Goal: Task Accomplishment & Management: Complete application form

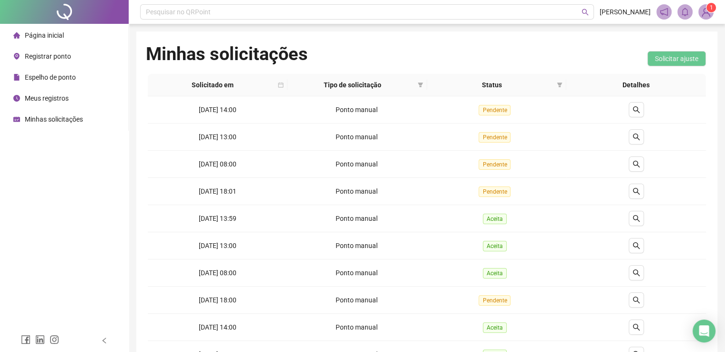
click at [51, 37] on span "Página inicial" at bounding box center [44, 35] width 39 height 8
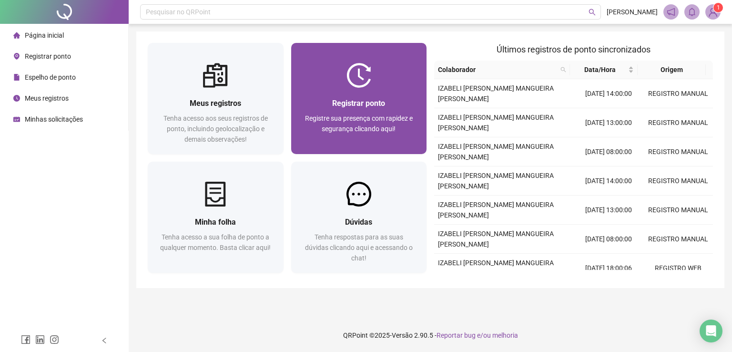
click at [364, 70] on img at bounding box center [358, 75] width 25 height 25
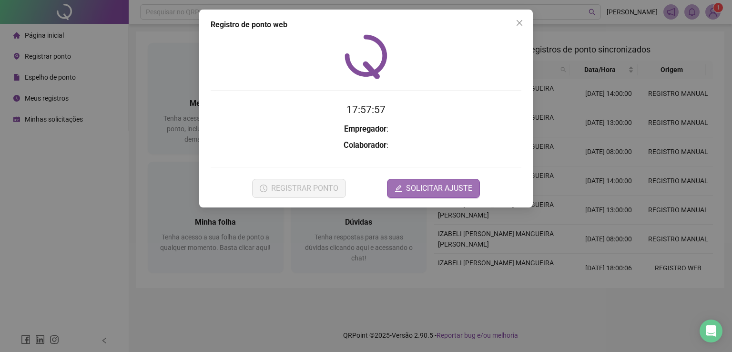
click at [419, 190] on span "SOLICITAR AJUSTE" at bounding box center [439, 188] width 66 height 11
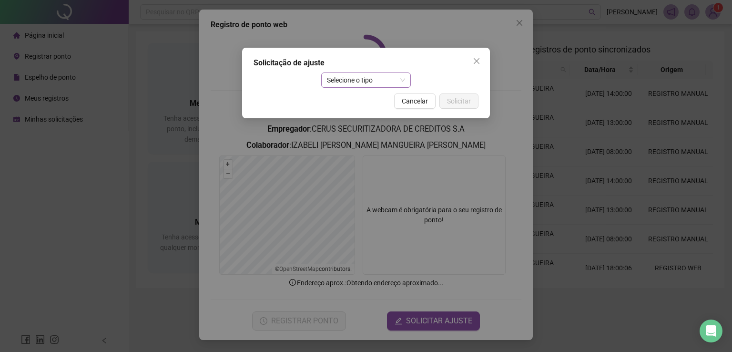
click at [352, 83] on span "Selecione o tipo" at bounding box center [366, 80] width 79 height 14
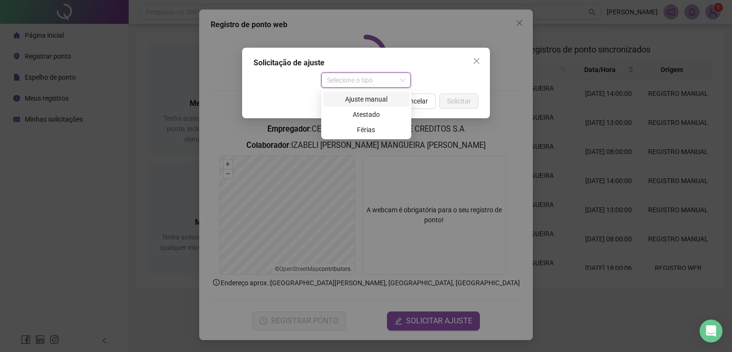
click at [355, 100] on div "Ajuste manual" at bounding box center [366, 99] width 75 height 10
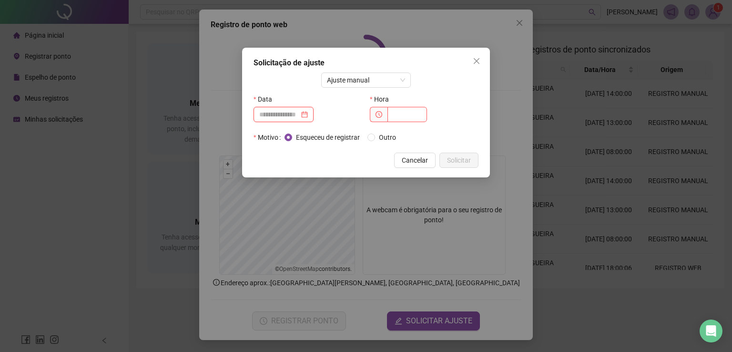
click at [293, 112] on input at bounding box center [279, 114] width 40 height 10
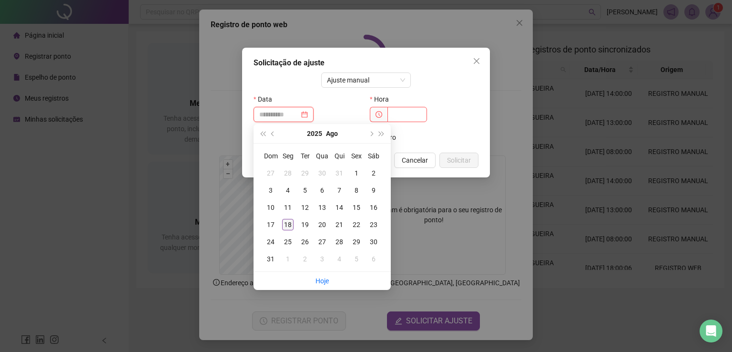
type input "**********"
click at [290, 223] on div "18" at bounding box center [287, 224] width 11 height 11
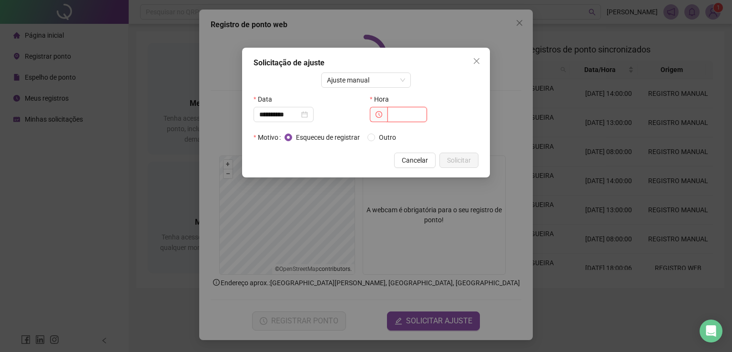
click at [406, 113] on input "text" at bounding box center [407, 114] width 40 height 15
type input "*****"
click at [367, 138] on div "Esqueceu de registrar Outro" at bounding box center [344, 137] width 119 height 10
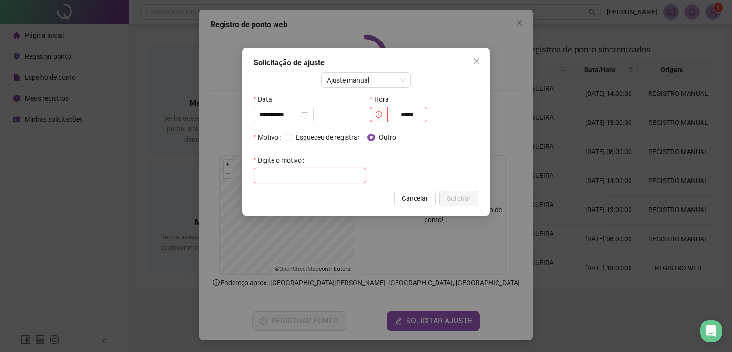
click at [309, 170] on input "text" at bounding box center [310, 175] width 112 height 15
type input "**********"
click at [456, 197] on span "Solicitar" at bounding box center [459, 198] width 24 height 10
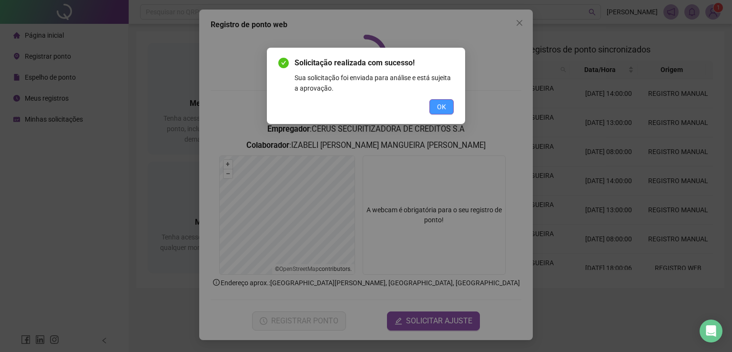
click at [442, 104] on span "OK" at bounding box center [441, 107] width 9 height 10
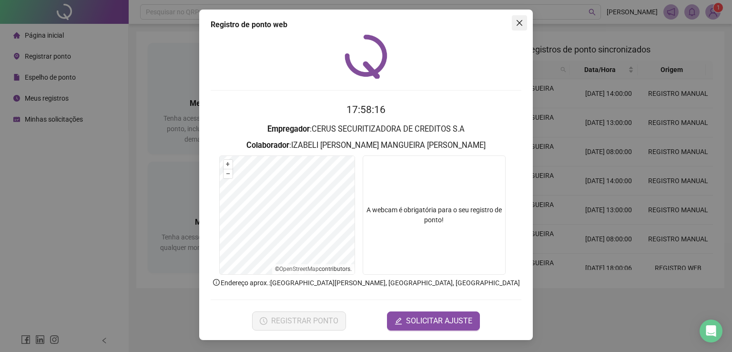
click at [522, 21] on icon "close" at bounding box center [520, 23] width 8 height 8
